Goal: Navigation & Orientation: Understand site structure

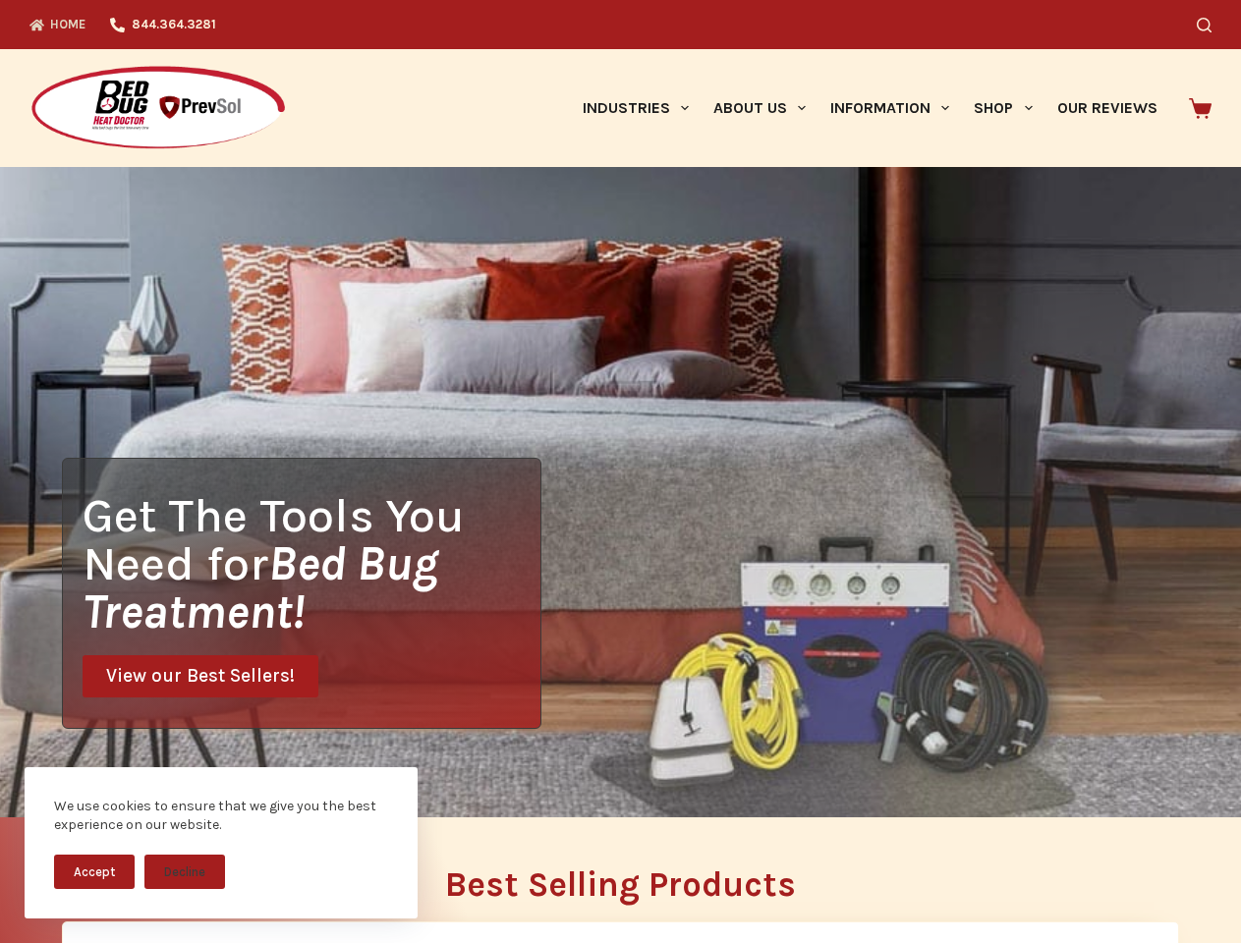
click at [620, 472] on div "Get The Tools You Need for Bed Bug Treatment! View our Best Sellers!" at bounding box center [620, 492] width 1241 height 650
click at [94, 871] on button "Accept" at bounding box center [94, 872] width 81 height 34
click at [185, 871] on button "Decline" at bounding box center [184, 872] width 81 height 34
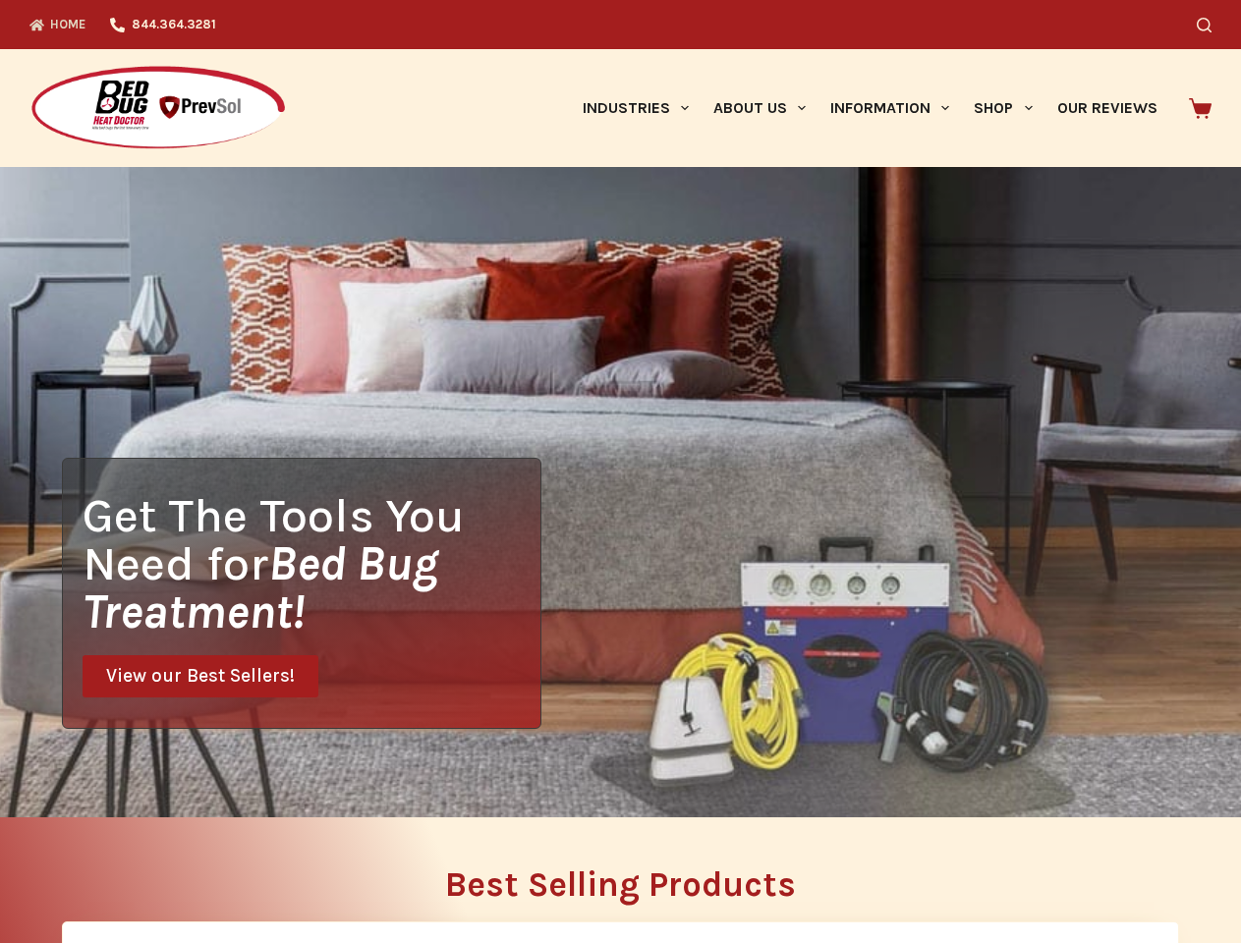
click at [1211, 25] on icon "Search" at bounding box center [1204, 25] width 15 height 15
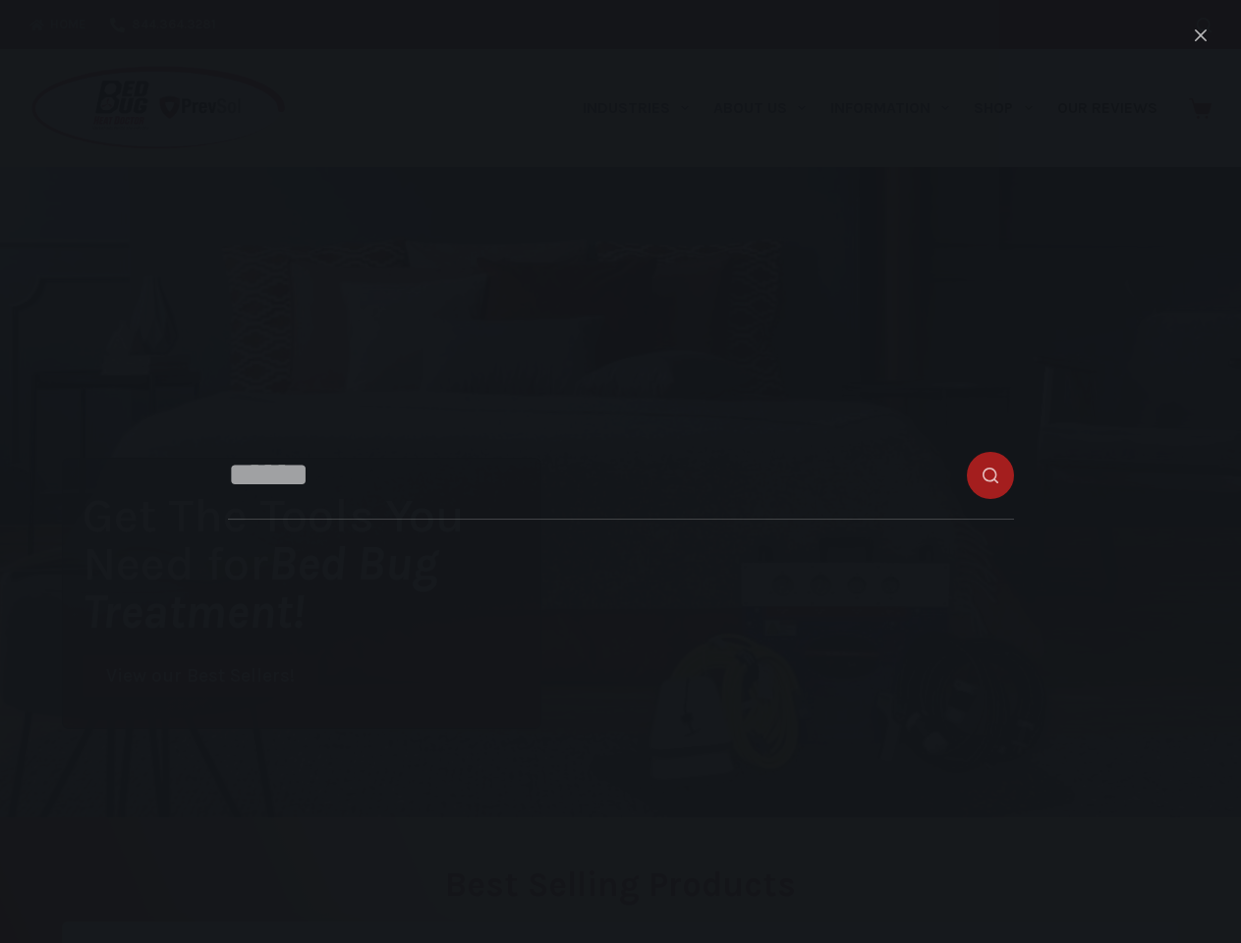
click at [643, 108] on link "Industries" at bounding box center [635, 108] width 131 height 118
click at [767, 108] on link "About Us" at bounding box center [759, 108] width 117 height 118
click at [898, 108] on link "Information" at bounding box center [889, 108] width 143 height 118
click at [1011, 108] on link "Shop" at bounding box center [1003, 108] width 83 height 118
